Goal: Check status: Check status

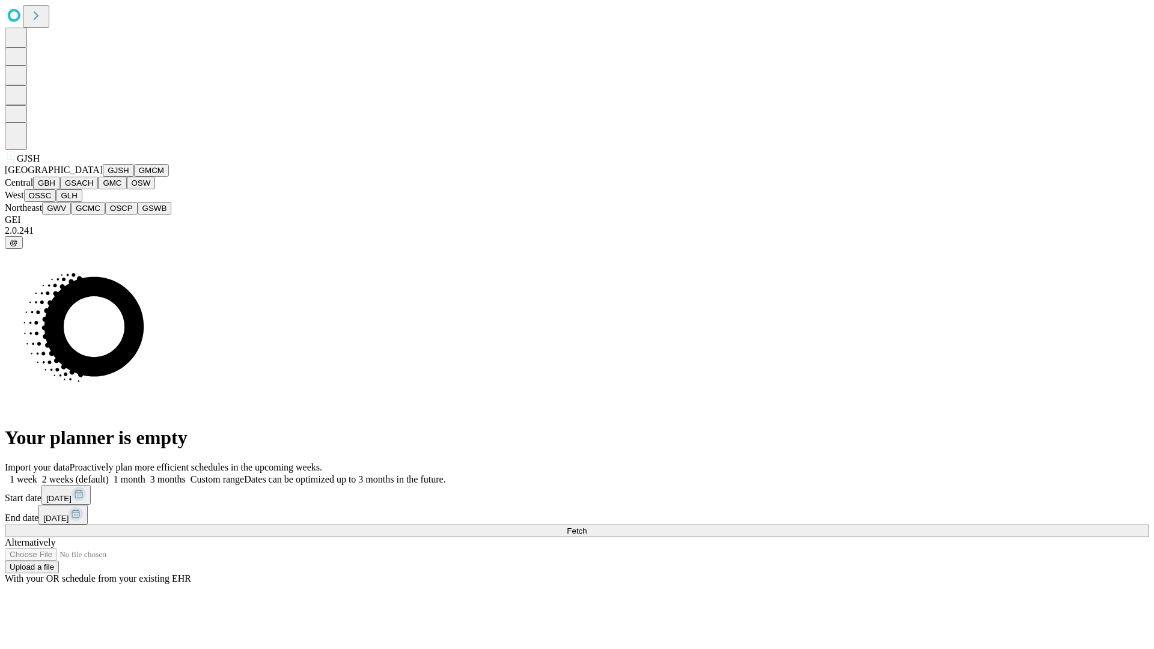
click at [103, 177] on button "GJSH" at bounding box center [118, 170] width 31 height 13
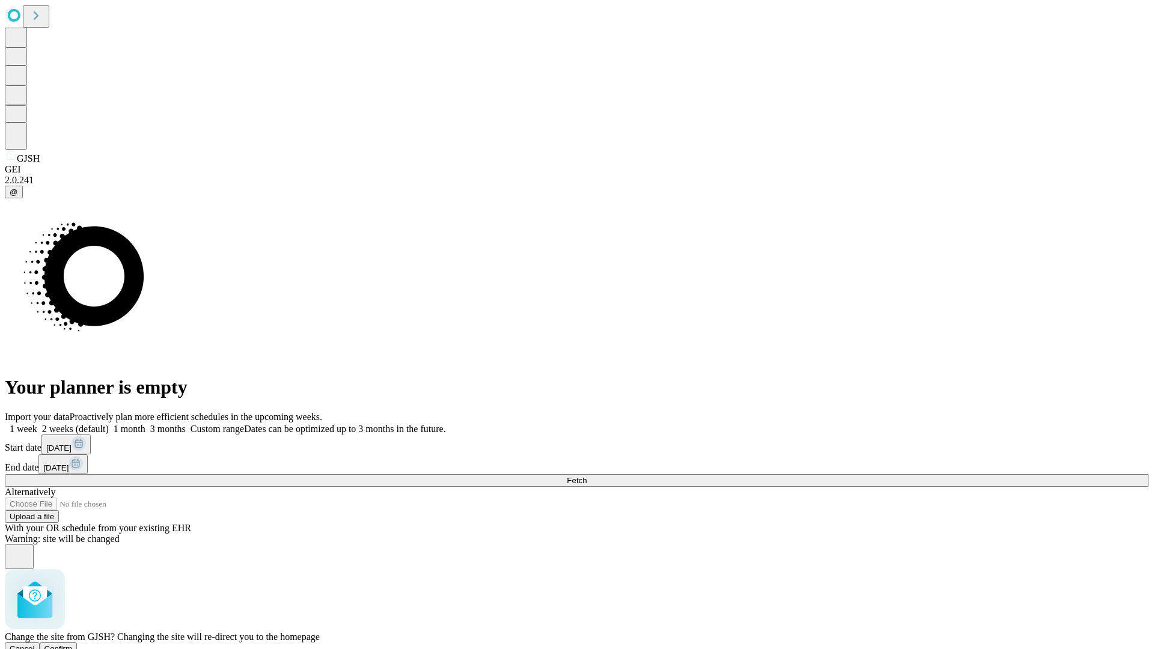
click at [73, 644] on span "Confirm" at bounding box center [58, 648] width 28 height 9
click at [145, 424] on label "1 month" at bounding box center [127, 429] width 37 height 10
click at [587, 476] on span "Fetch" at bounding box center [577, 480] width 20 height 9
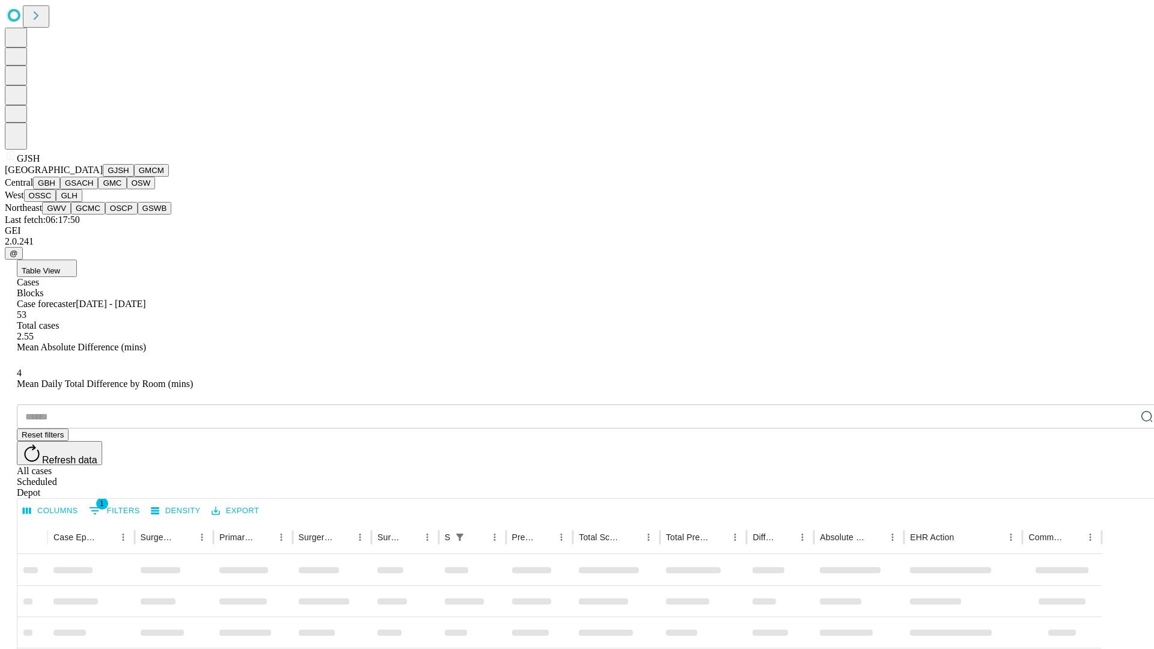
click at [134, 177] on button "GMCM" at bounding box center [151, 170] width 35 height 13
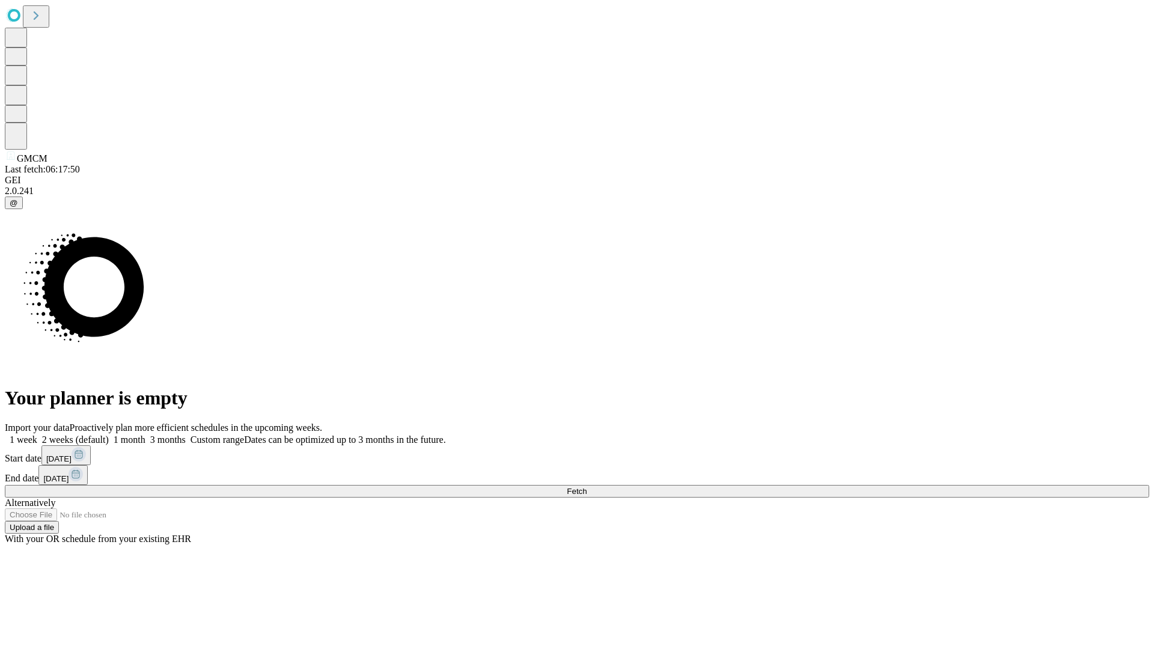
click at [145, 435] on label "1 month" at bounding box center [127, 440] width 37 height 10
click at [587, 487] on span "Fetch" at bounding box center [577, 491] width 20 height 9
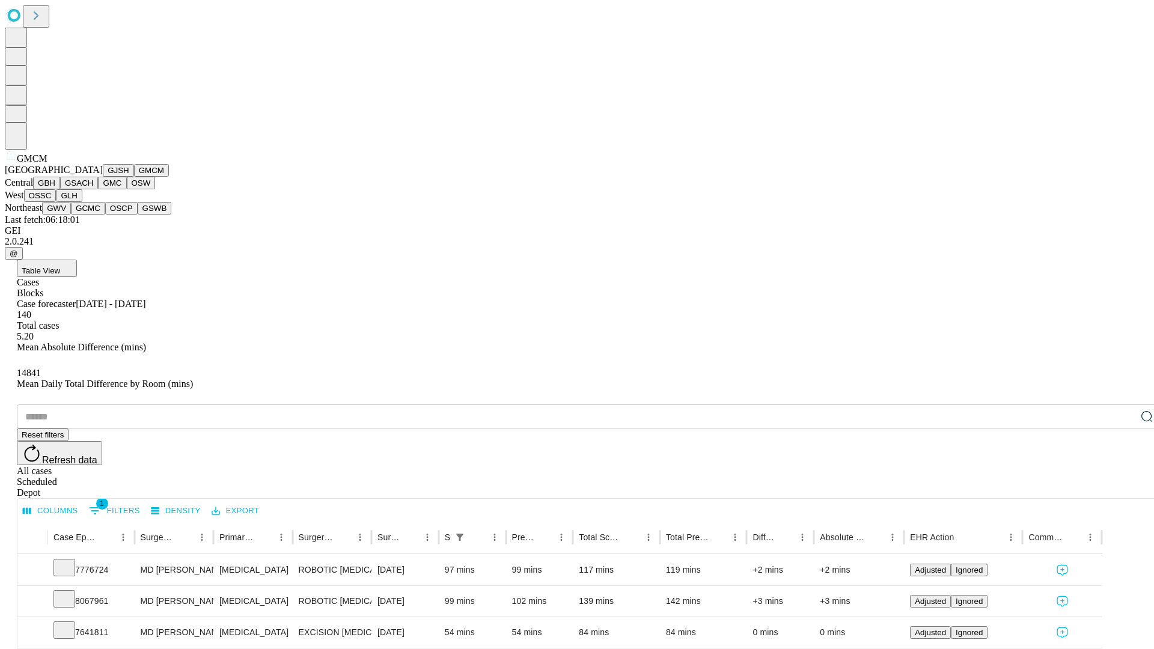
click at [60, 189] on button "GBH" at bounding box center [46, 183] width 27 height 13
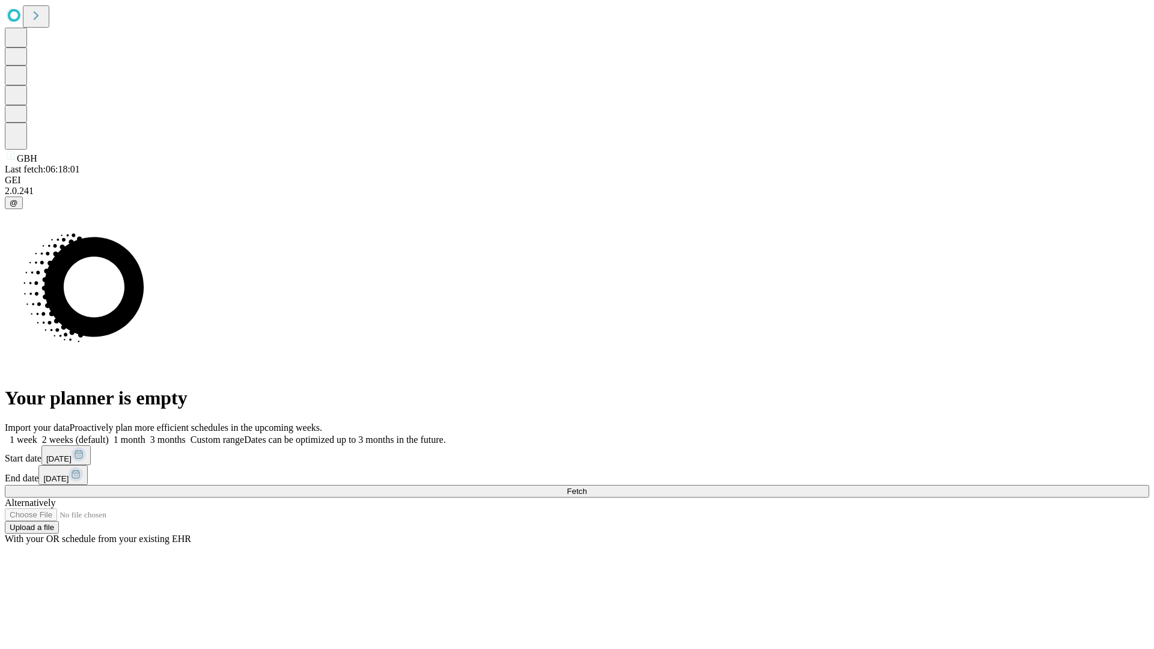
click at [587, 487] on span "Fetch" at bounding box center [577, 491] width 20 height 9
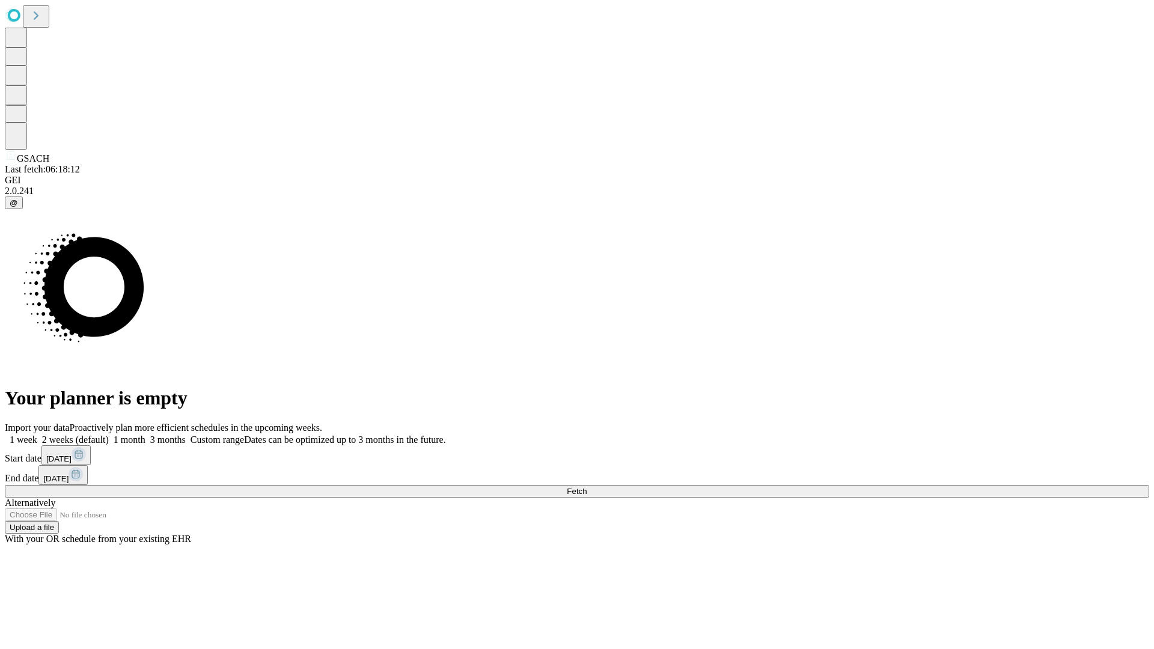
click at [145, 435] on label "1 month" at bounding box center [127, 440] width 37 height 10
click at [587, 487] on span "Fetch" at bounding box center [577, 491] width 20 height 9
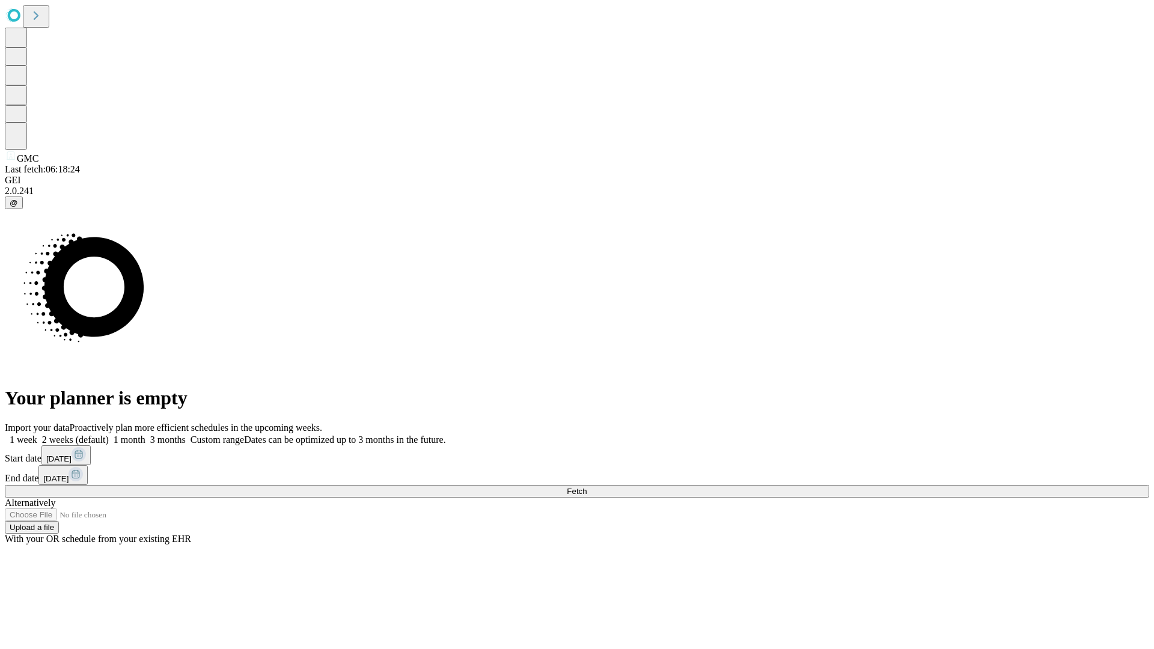
click at [145, 435] on label "1 month" at bounding box center [127, 440] width 37 height 10
click at [587, 487] on span "Fetch" at bounding box center [577, 491] width 20 height 9
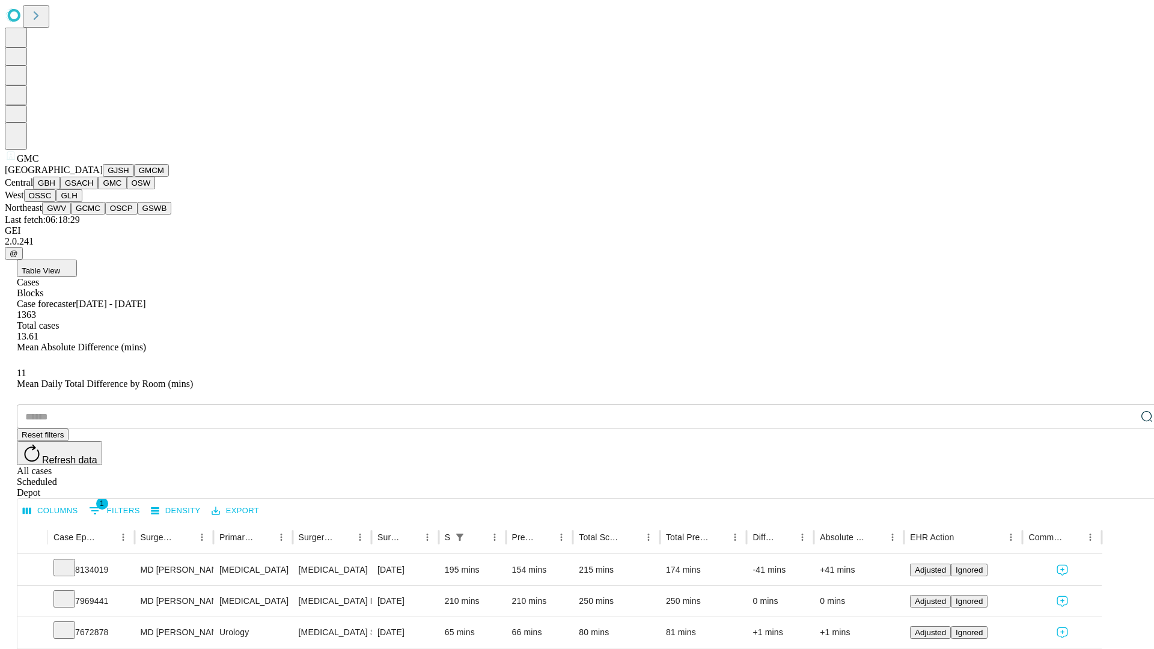
click at [127, 189] on button "OSW" at bounding box center [141, 183] width 29 height 13
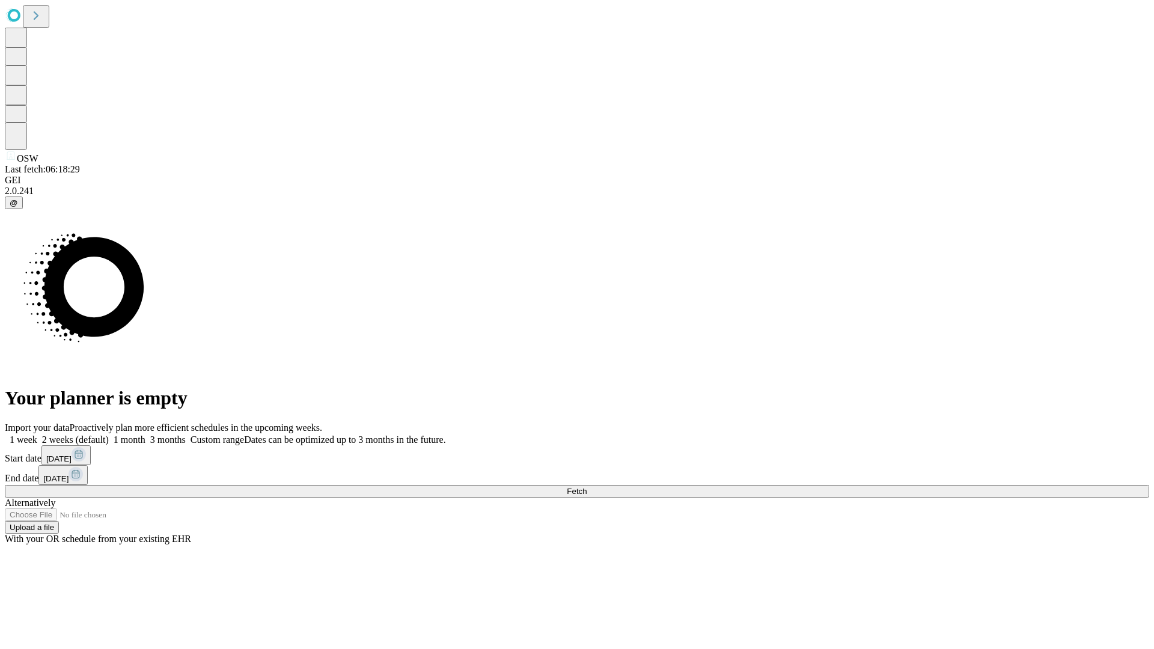
click at [145, 435] on label "1 month" at bounding box center [127, 440] width 37 height 10
click at [587, 487] on span "Fetch" at bounding box center [577, 491] width 20 height 9
click at [145, 435] on label "1 month" at bounding box center [127, 440] width 37 height 10
click at [587, 487] on span "Fetch" at bounding box center [577, 491] width 20 height 9
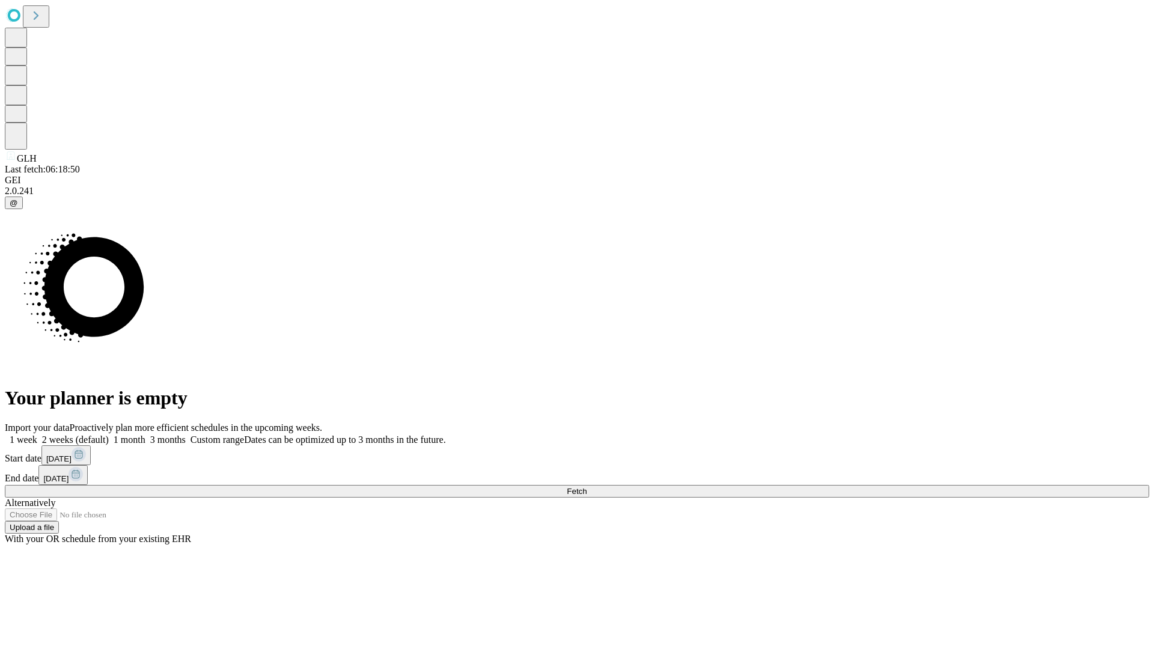
click at [145, 435] on label "1 month" at bounding box center [127, 440] width 37 height 10
click at [587, 487] on span "Fetch" at bounding box center [577, 491] width 20 height 9
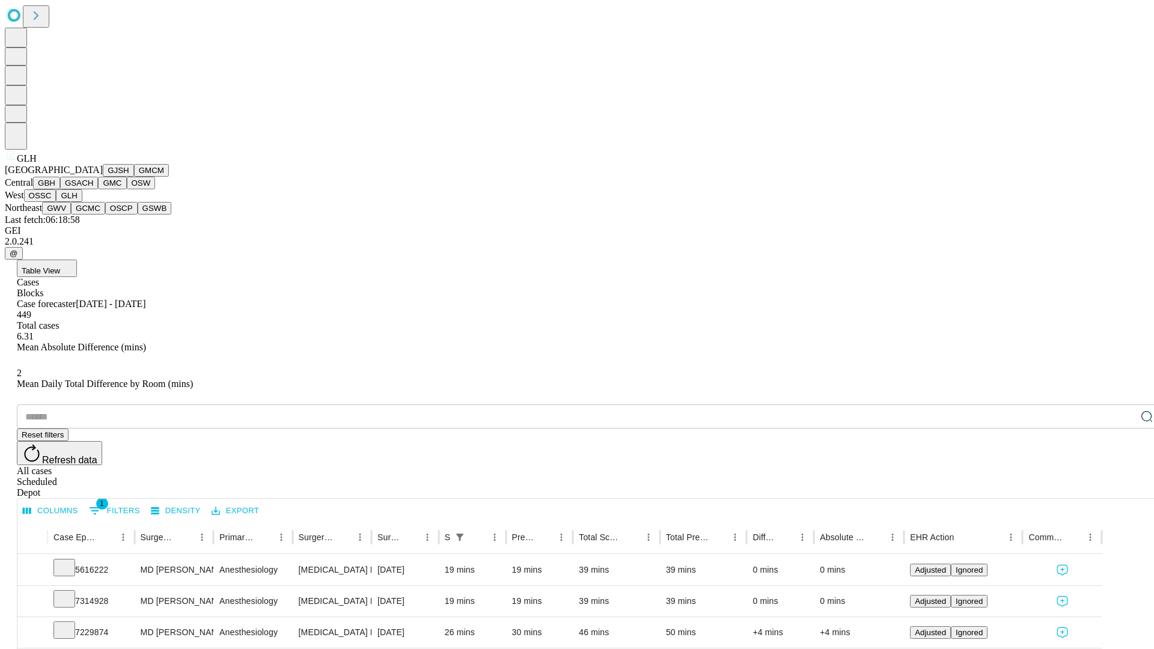
click at [71, 215] on button "GWV" at bounding box center [56, 208] width 29 height 13
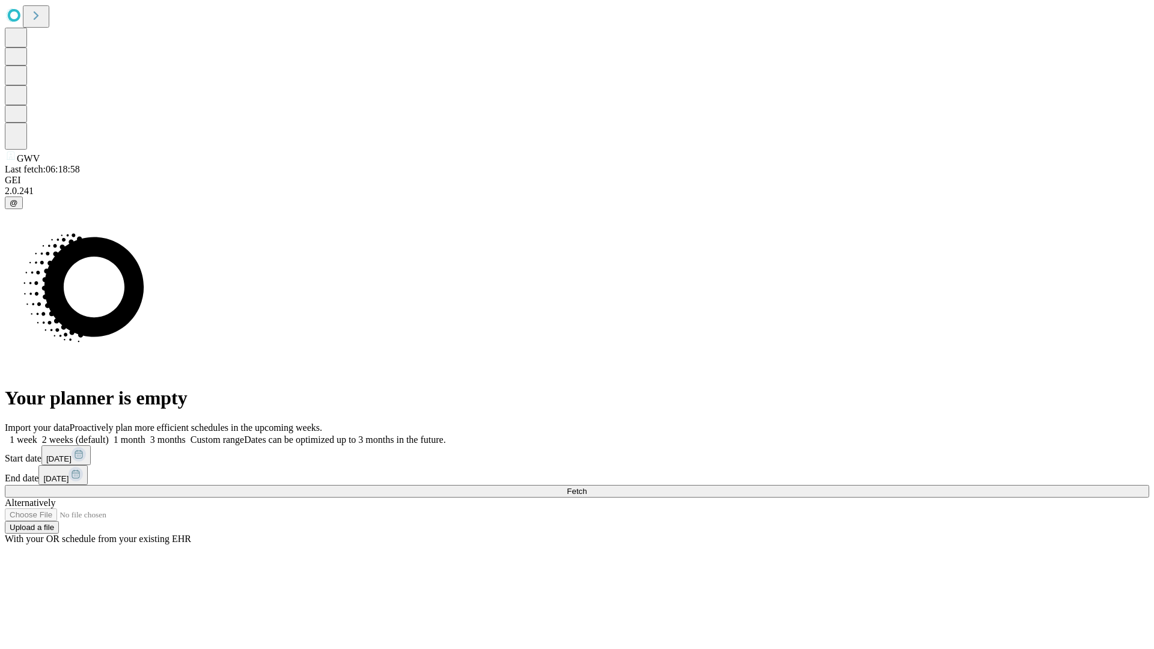
click at [145, 435] on label "1 month" at bounding box center [127, 440] width 37 height 10
click at [587, 487] on span "Fetch" at bounding box center [577, 491] width 20 height 9
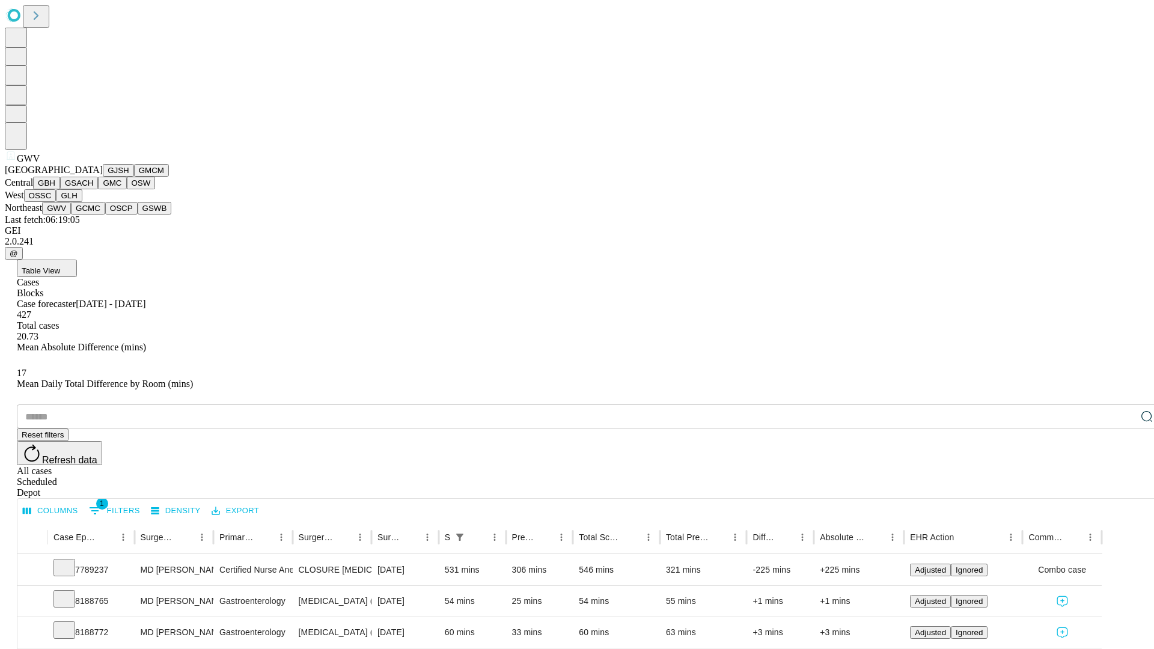
click at [93, 215] on button "GCMC" at bounding box center [88, 208] width 34 height 13
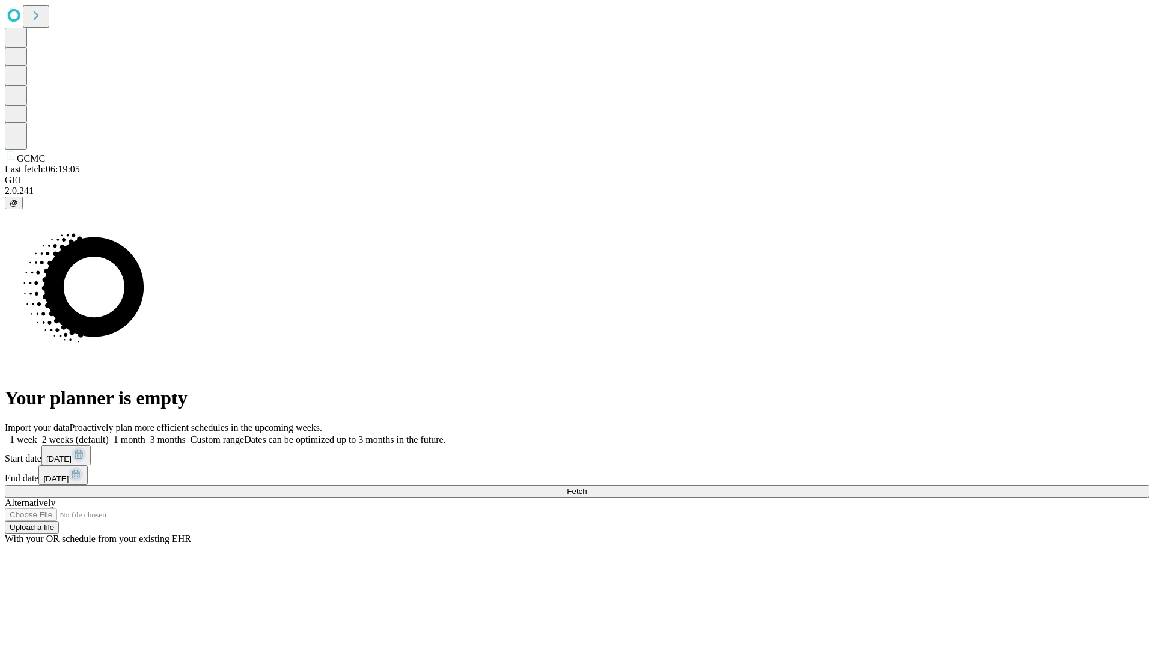
click at [145, 435] on label "1 month" at bounding box center [127, 440] width 37 height 10
click at [587, 487] on span "Fetch" at bounding box center [577, 491] width 20 height 9
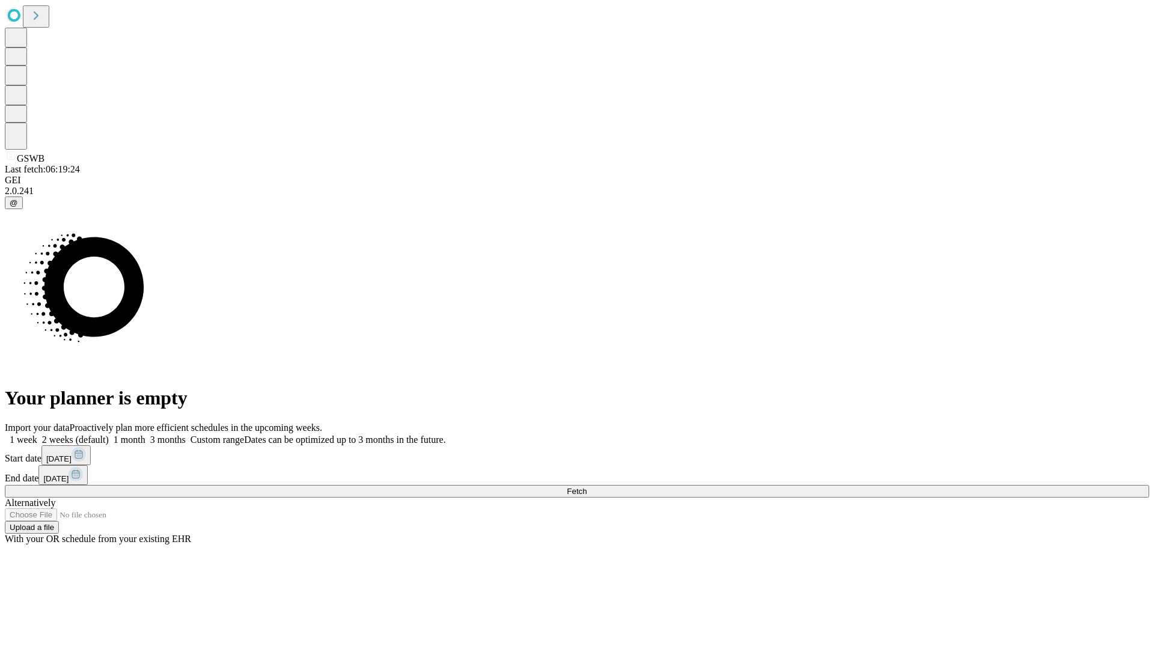
click at [145, 435] on label "1 month" at bounding box center [127, 440] width 37 height 10
click at [587, 487] on span "Fetch" at bounding box center [577, 491] width 20 height 9
